Goal: Book appointment/travel/reservation

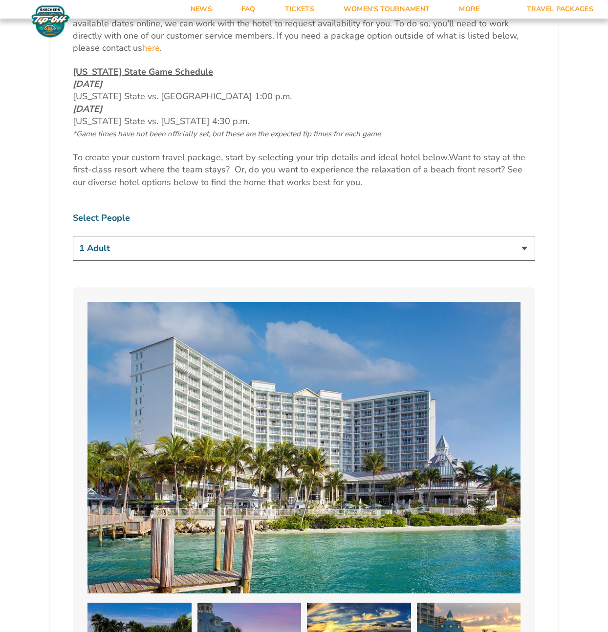
scroll to position [612, 0]
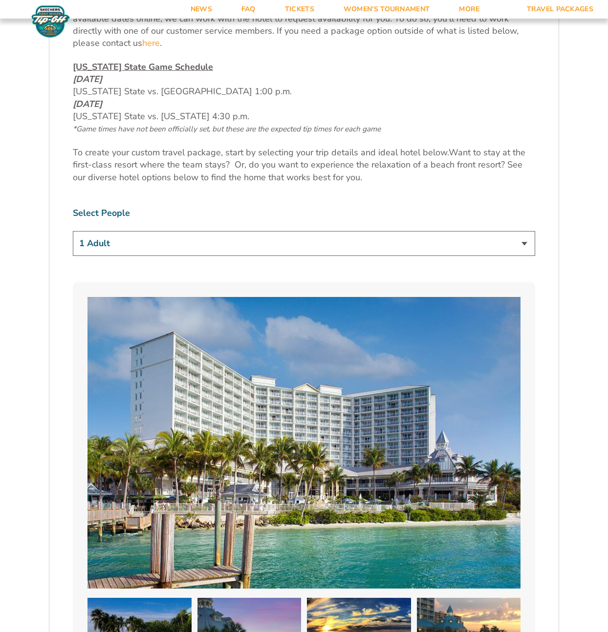
click at [525, 244] on select "1 Adult 2 Adults 3 Adults 4 Adults 2 Adults + 1 Child 2 Adults + 2 Children 2 A…" at bounding box center [304, 243] width 462 height 25
select select "2 Adults + 3 Children"
click at [73, 231] on select "1 Adult 2 Adults 3 Adults 4 Adults 2 Adults + 1 Child 2 Adults + 2 Children 2 A…" at bounding box center [304, 243] width 462 height 25
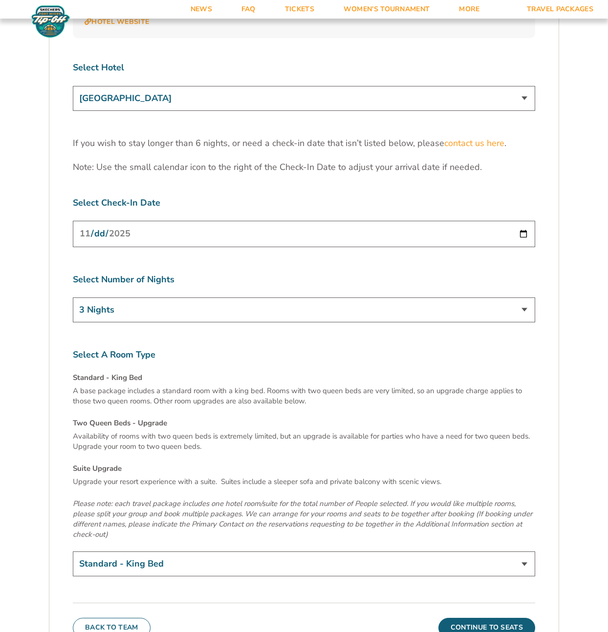
scroll to position [3179, 0]
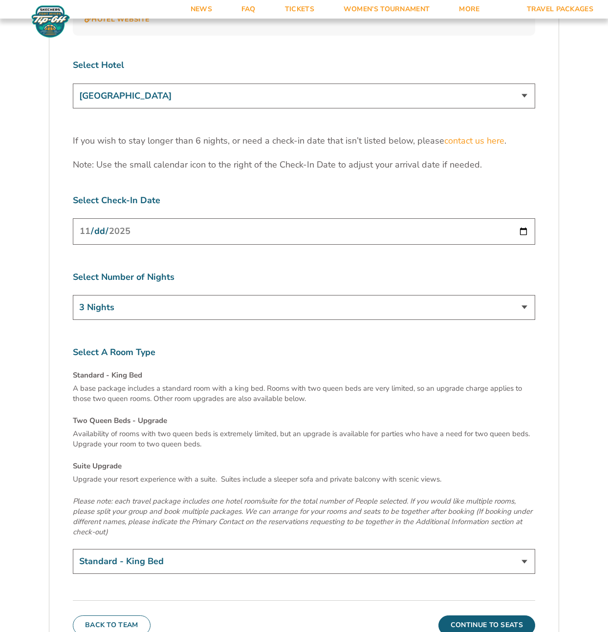
click at [358, 295] on select "3 Nights 4 Nights 5 Nights 6 Nights" at bounding box center [304, 307] width 462 height 25
select select "5 Nights"
click at [73, 295] on select "3 Nights 4 Nights 5 Nights 6 Nights" at bounding box center [304, 307] width 462 height 25
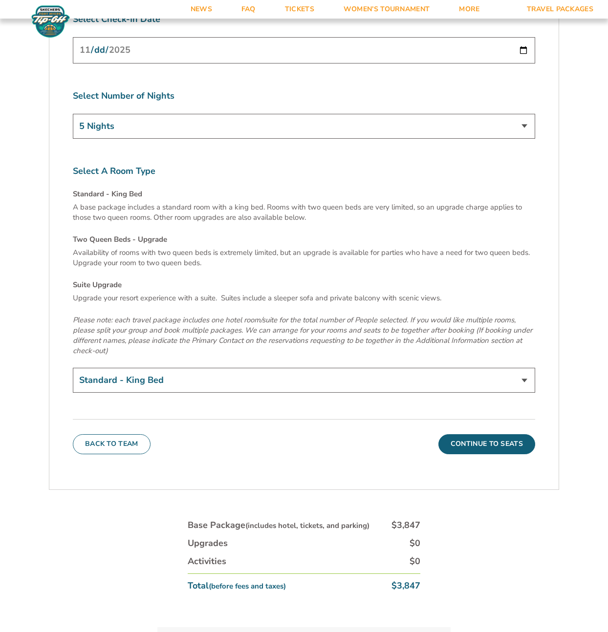
scroll to position [3361, 0]
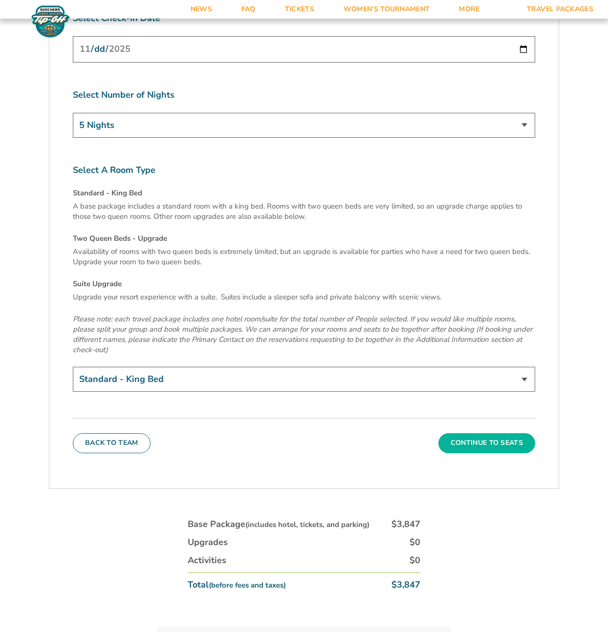
click at [490, 433] on button "Continue To Seats" at bounding box center [486, 443] width 97 height 20
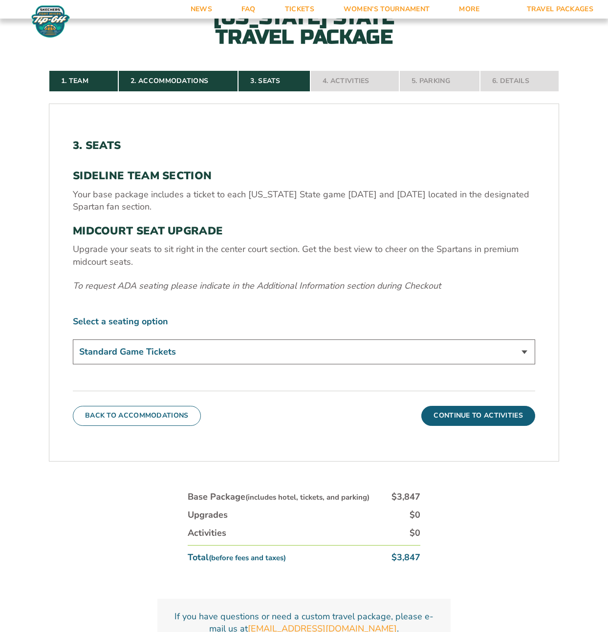
scroll to position [360, 0]
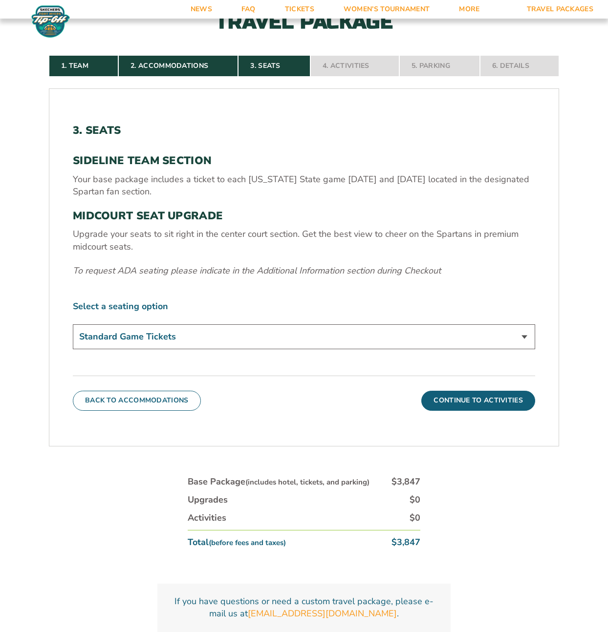
click at [269, 335] on select "Standard Game Tickets Midcourt Seat Upgrade (+$140 per person)" at bounding box center [304, 336] width 462 height 25
click at [73, 324] on select "Standard Game Tickets Midcourt Seat Upgrade (+$140 per person)" at bounding box center [304, 336] width 462 height 25
click at [493, 404] on button "Continue To Activities" at bounding box center [478, 401] width 114 height 20
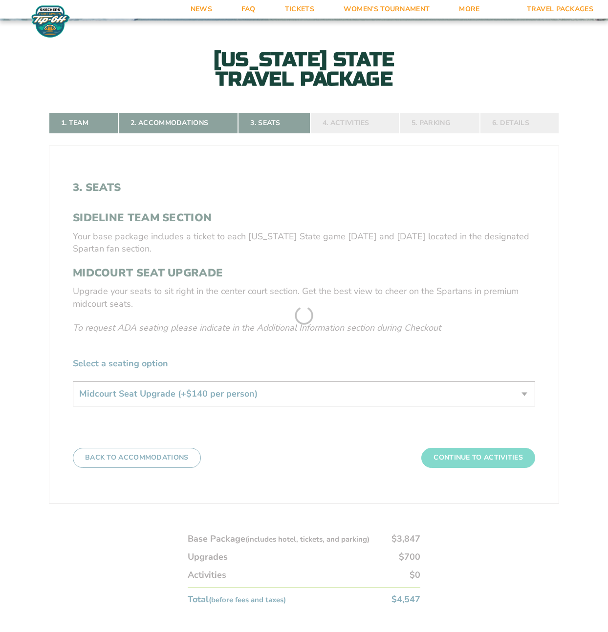
scroll to position [299, 0]
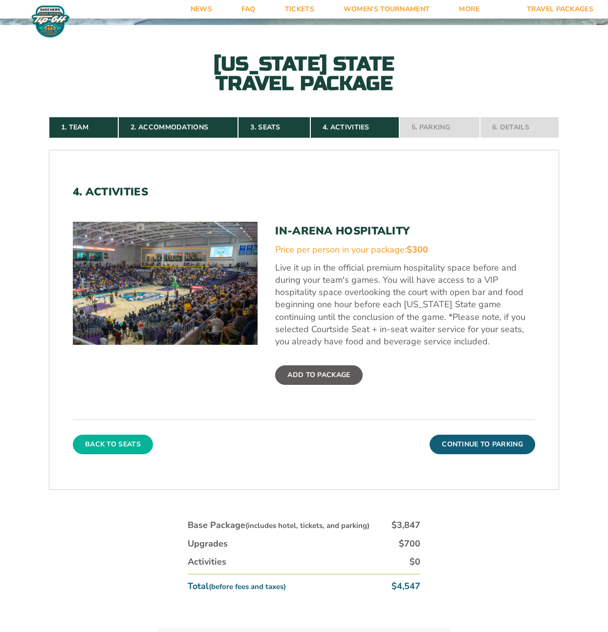
click at [139, 451] on button "Back To Seats" at bounding box center [113, 445] width 80 height 20
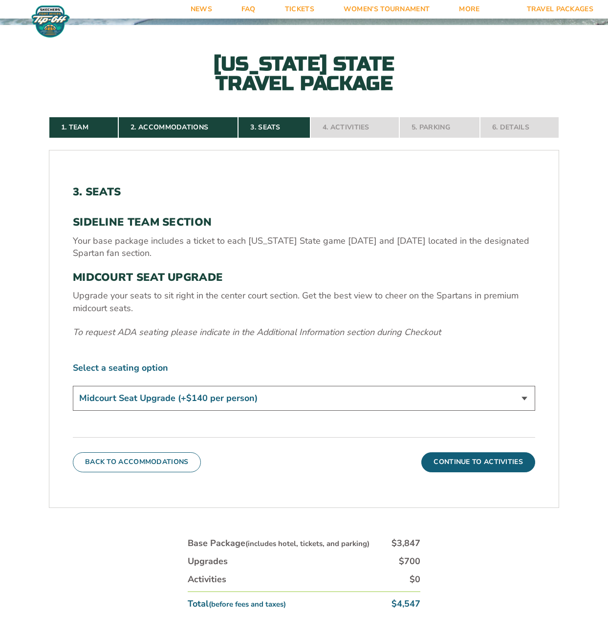
click at [524, 398] on select "Standard Game Tickets Midcourt Seat Upgrade (+$140 per person)" at bounding box center [304, 398] width 462 height 25
click at [73, 386] on select "Standard Game Tickets Midcourt Seat Upgrade (+$140 per person)" at bounding box center [304, 398] width 462 height 25
click at [523, 403] on select "Standard Game Tickets Midcourt Seat Upgrade (+$140 per person)" at bounding box center [304, 398] width 462 height 25
select select "Standard Game Tickets"
click at [73, 386] on select "Standard Game Tickets Midcourt Seat Upgrade (+$140 per person)" at bounding box center [304, 398] width 462 height 25
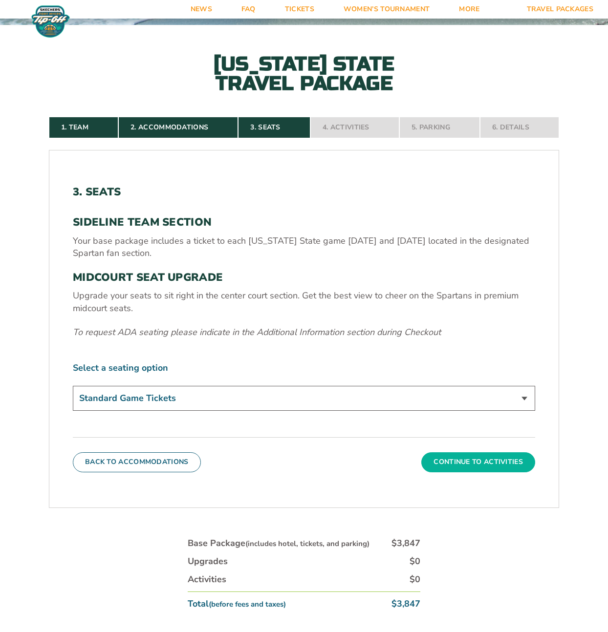
click at [486, 463] on button "Continue To Activities" at bounding box center [478, 462] width 114 height 20
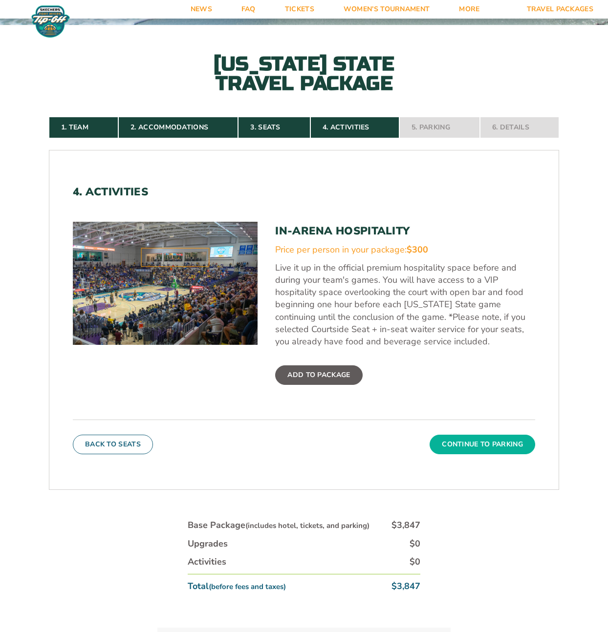
click at [491, 451] on button "Continue To Parking" at bounding box center [481, 445] width 105 height 20
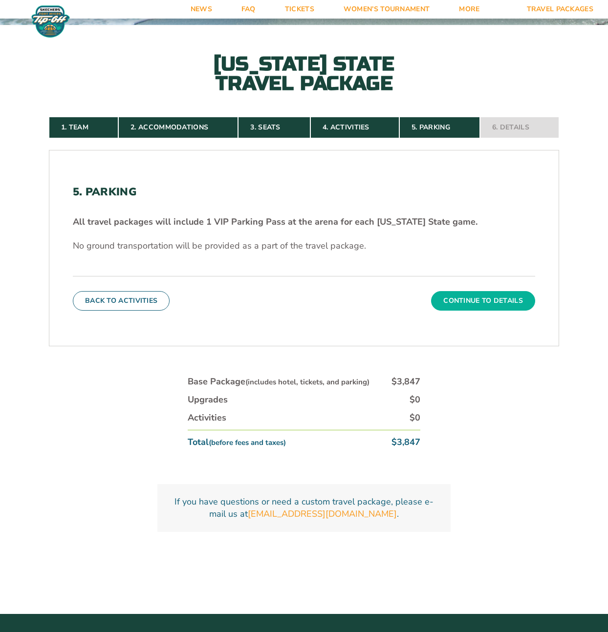
click at [491, 299] on button "Continue To Details" at bounding box center [483, 301] width 104 height 20
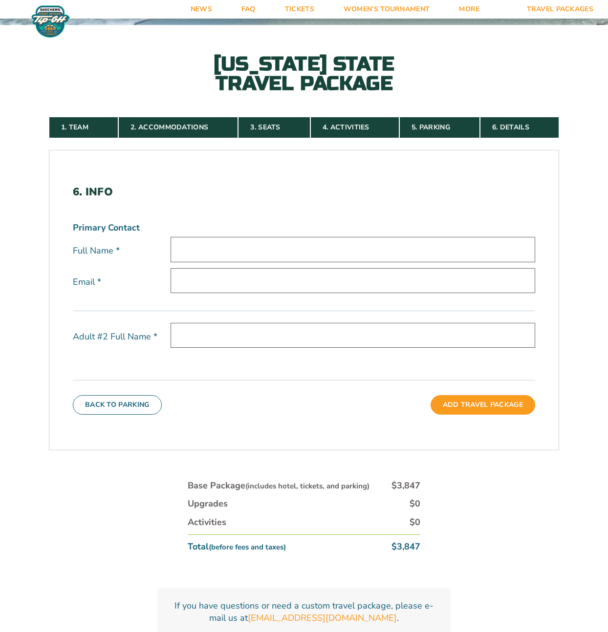
click at [366, 250] on input "text" at bounding box center [352, 249] width 364 height 25
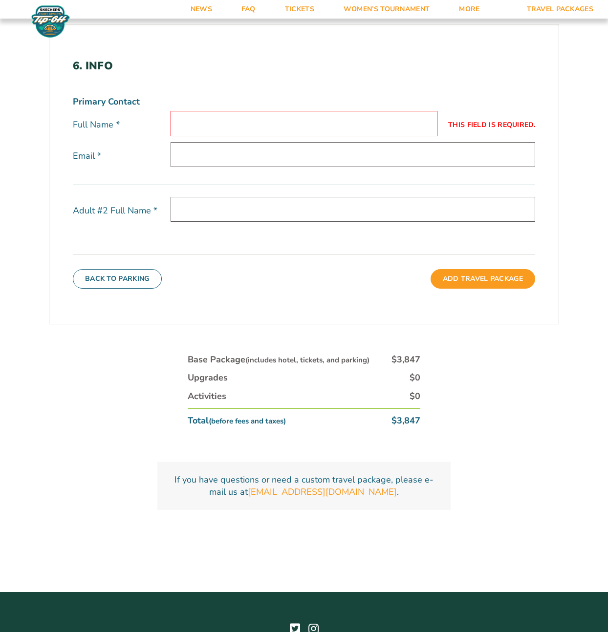
scroll to position [0, 0]
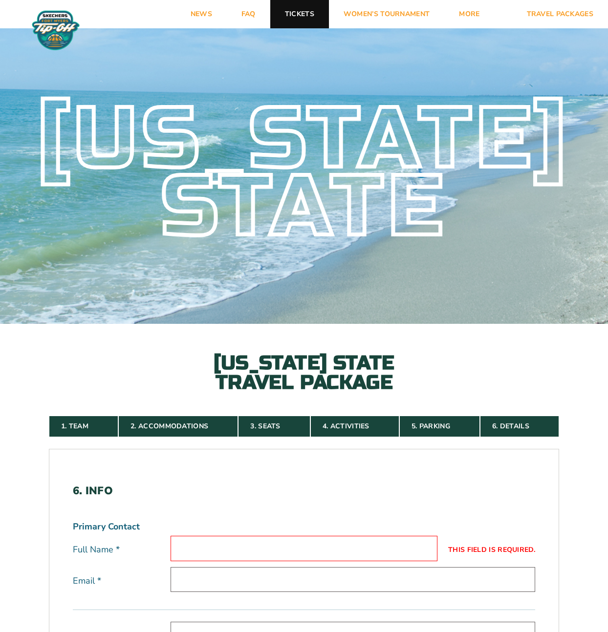
click at [301, 11] on link "Tickets" at bounding box center [299, 14] width 59 height 28
